Goal: Task Accomplishment & Management: Use online tool/utility

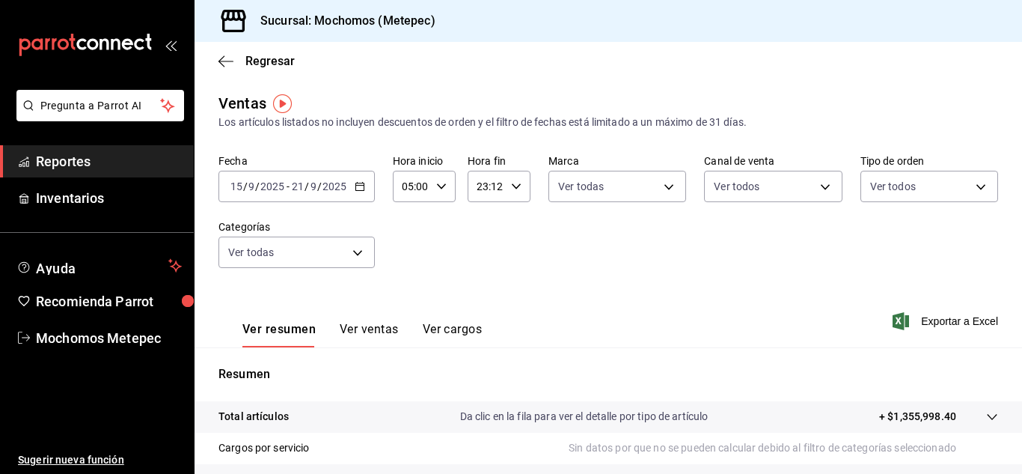
click at [360, 192] on div "[DATE] [DATE] - [DATE] [DATE]" at bounding box center [296, 186] width 156 height 31
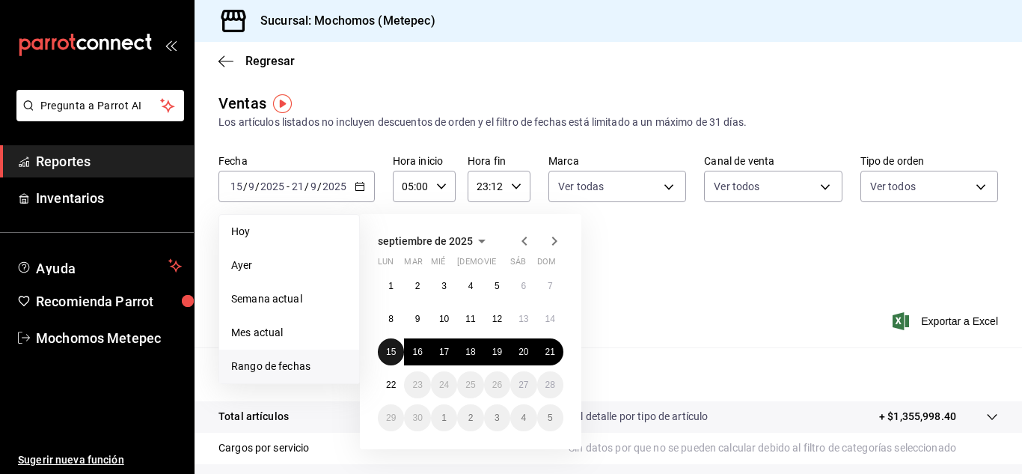
click at [395, 355] on abbr "15" at bounding box center [391, 351] width 10 height 10
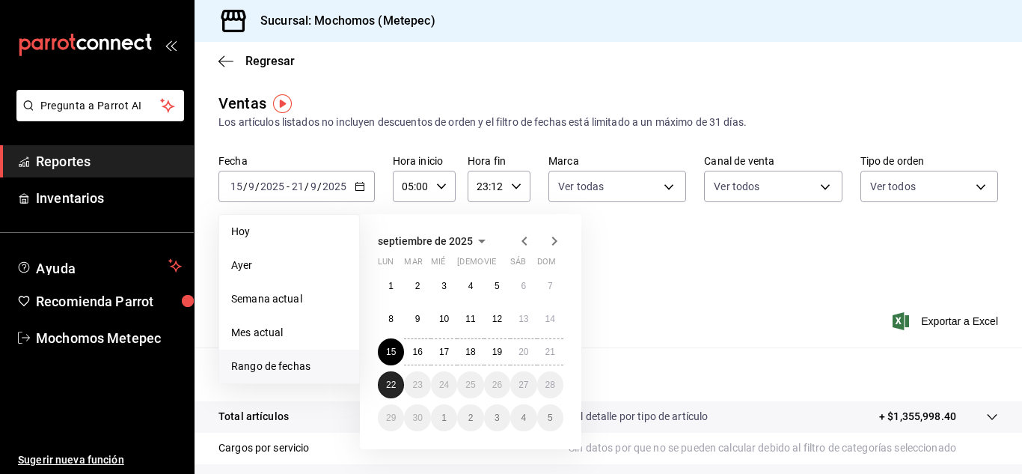
click at [396, 391] on button "22" at bounding box center [391, 384] width 26 height 27
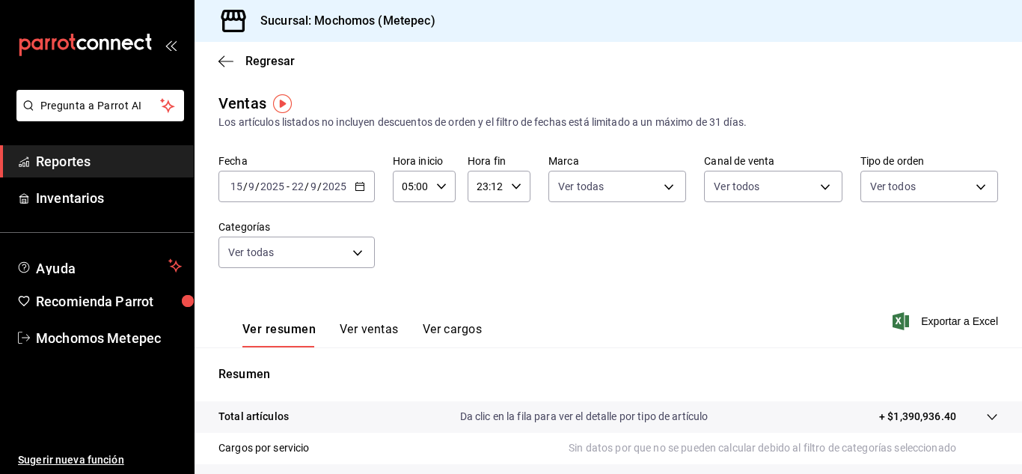
click at [514, 180] on div "23:12 Hora fin" at bounding box center [499, 186] width 63 height 31
click at [484, 278] on span "04" at bounding box center [480, 275] width 7 height 12
type input "04:12"
click at [651, 293] on div at bounding box center [511, 237] width 1022 height 474
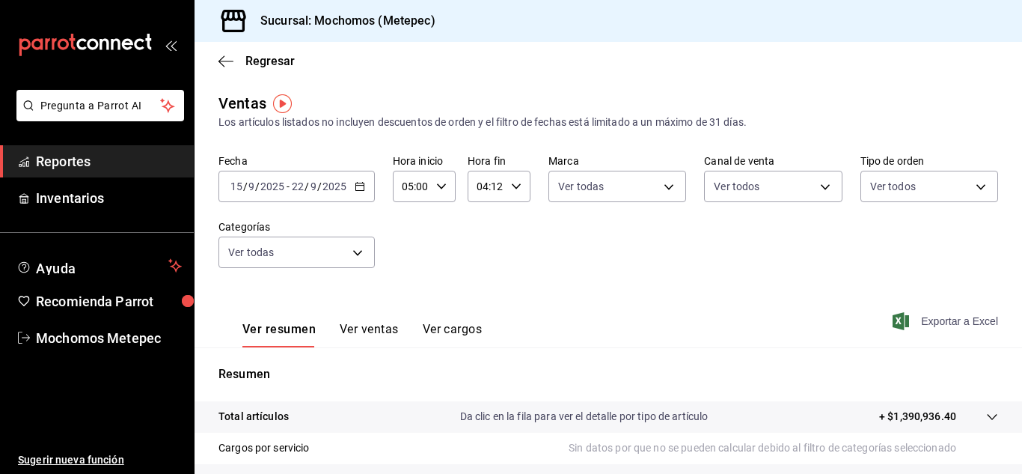
click at [934, 322] on span "Exportar a Excel" at bounding box center [947, 321] width 103 height 18
